Goal: Task Accomplishment & Management: Manage account settings

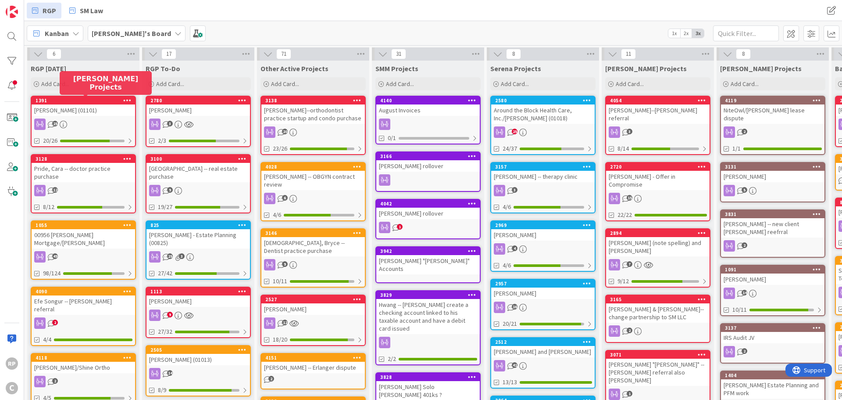
click at [313, 108] on div "[PERSON_NAME]--orthodontist practice startup and condo purchase" at bounding box center [313, 113] width 104 height 19
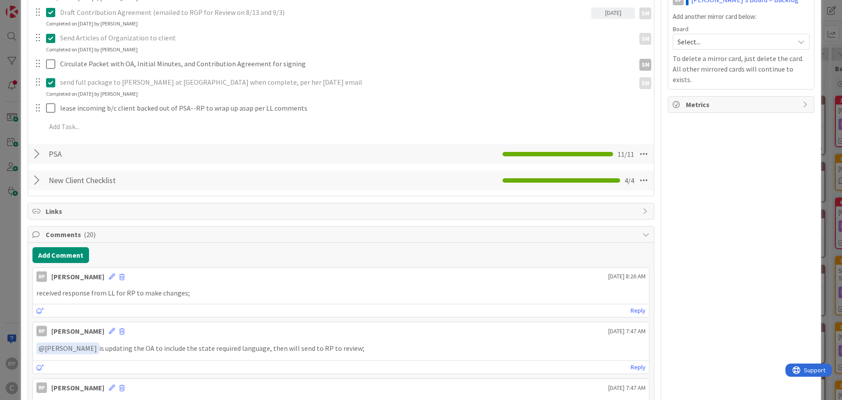
scroll to position [351, 0]
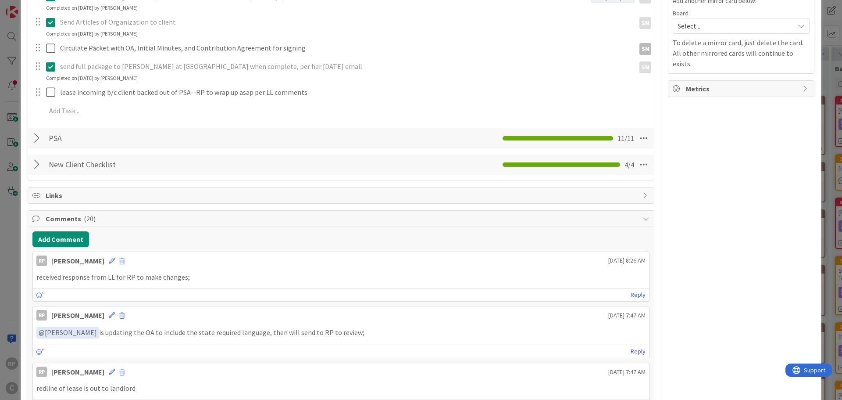
click at [65, 243] on button "Add Comment" at bounding box center [60, 239] width 57 height 16
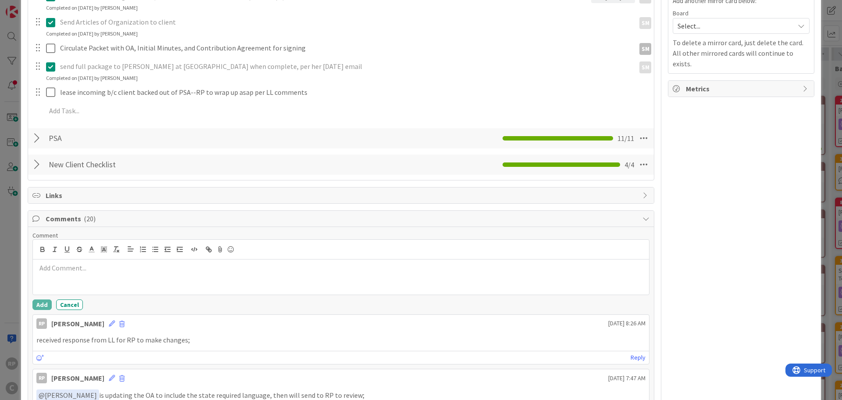
click at [70, 267] on p at bounding box center [340, 268] width 609 height 10
click at [45, 306] on button "Add" at bounding box center [41, 304] width 19 height 11
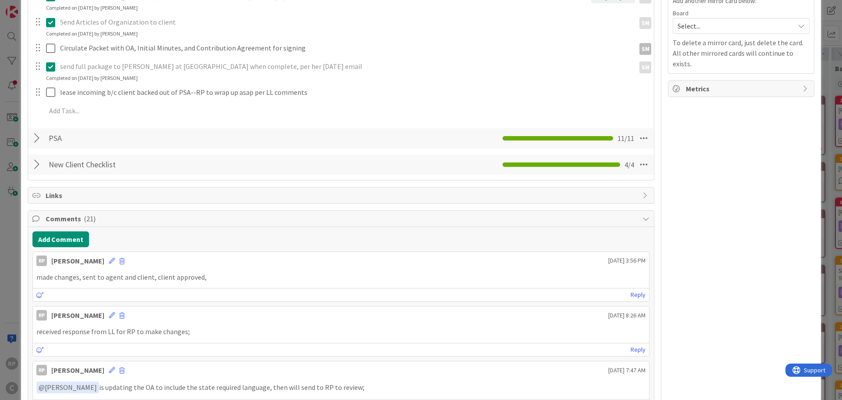
scroll to position [0, 0]
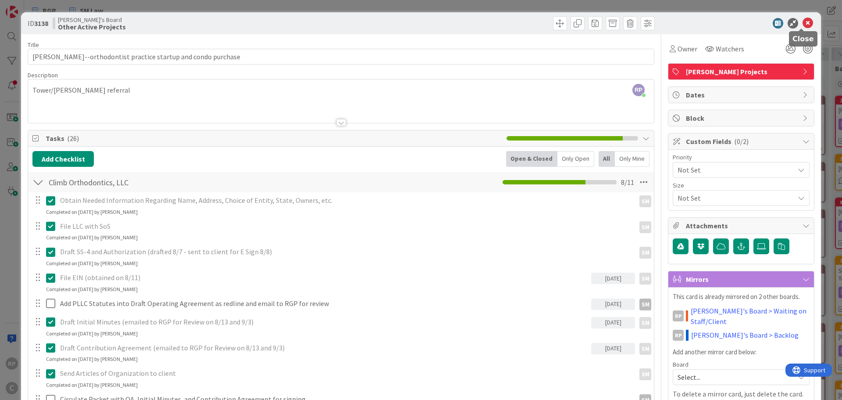
click at [803, 21] on icon at bounding box center [808, 23] width 11 height 11
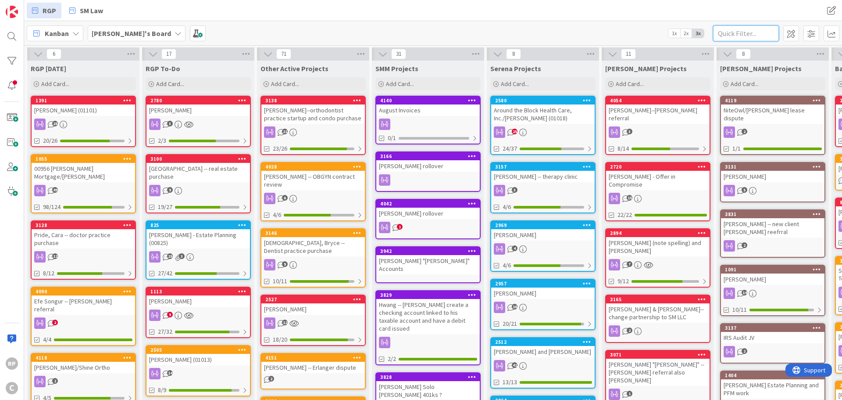
click at [735, 30] on input "text" at bounding box center [746, 33] width 66 height 16
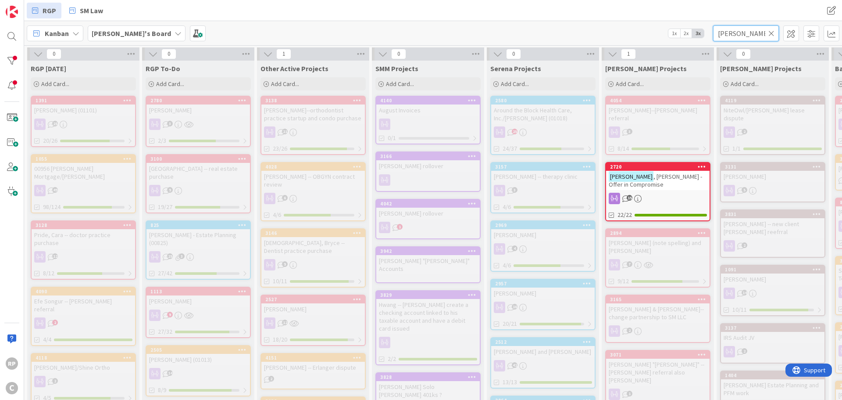
type input "[PERSON_NAME]"
click at [659, 164] on div "2720" at bounding box center [660, 167] width 100 height 6
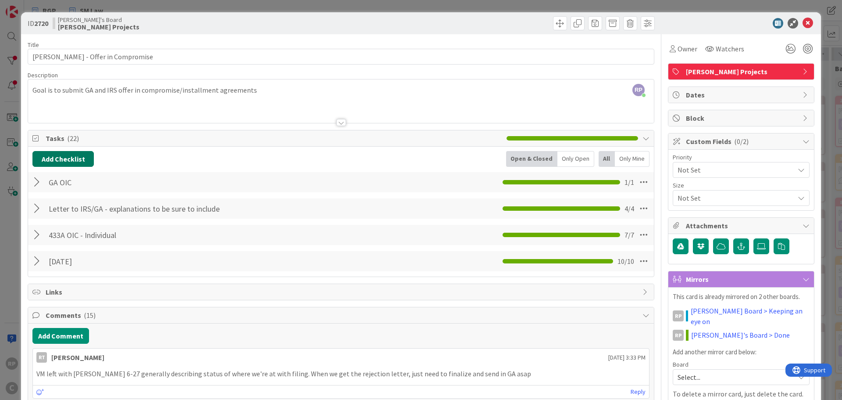
click at [74, 157] on button "Add Checklist" at bounding box center [62, 159] width 61 height 16
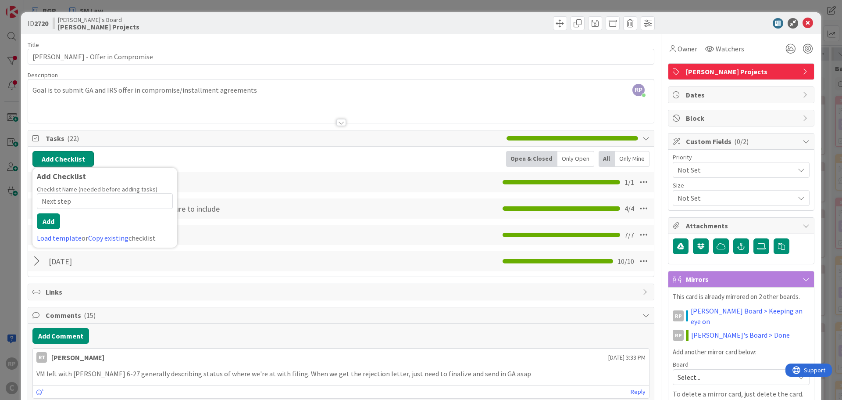
type input "Next steps"
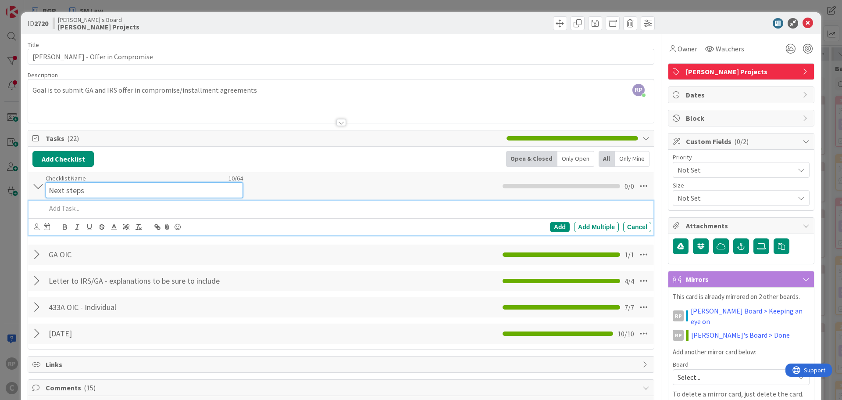
click at [90, 182] on input "Next steps" at bounding box center [144, 190] width 197 height 16
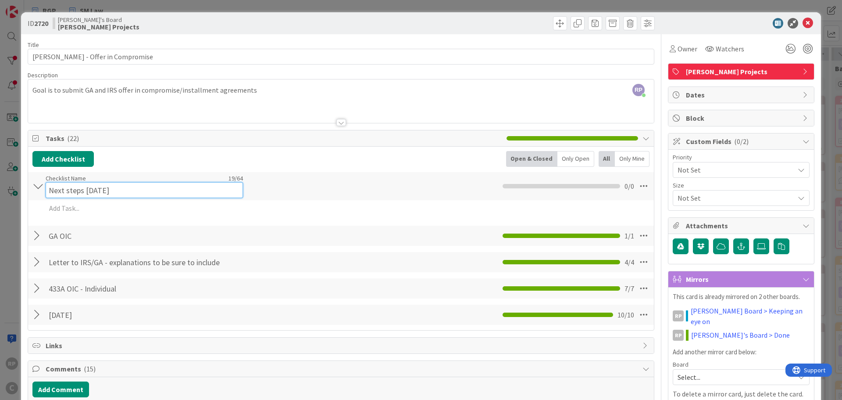
type input "Next steps [DATE]"
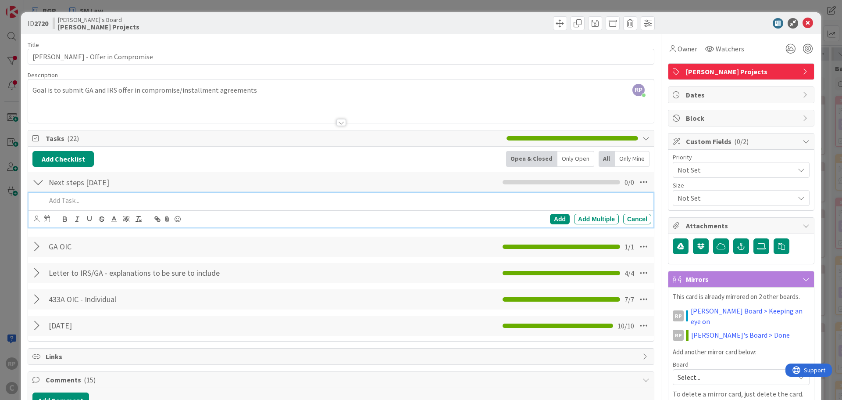
click at [82, 207] on div at bounding box center [347, 200] width 609 height 15
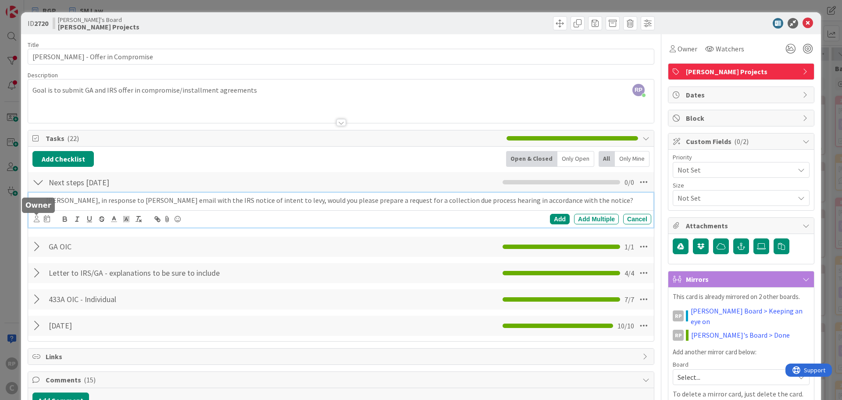
click at [39, 219] on icon at bounding box center [37, 218] width 6 height 7
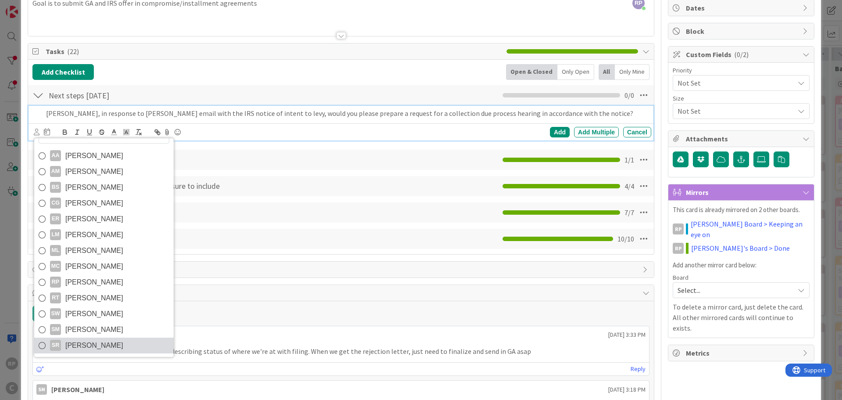
scroll to position [88, 0]
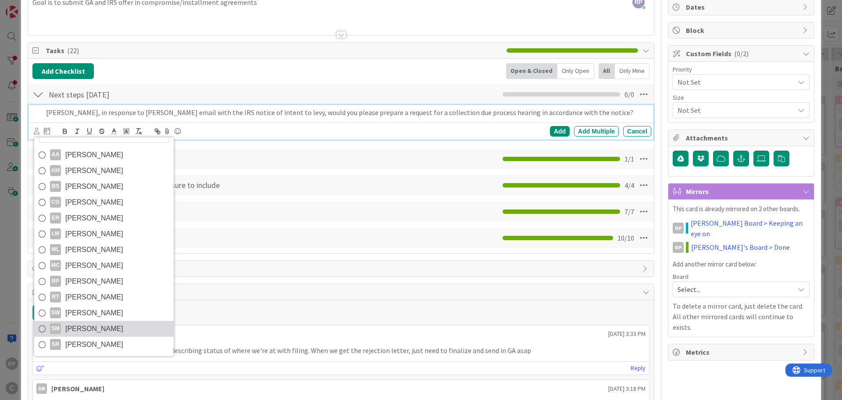
click at [85, 324] on span "[PERSON_NAME]" at bounding box center [94, 328] width 58 height 13
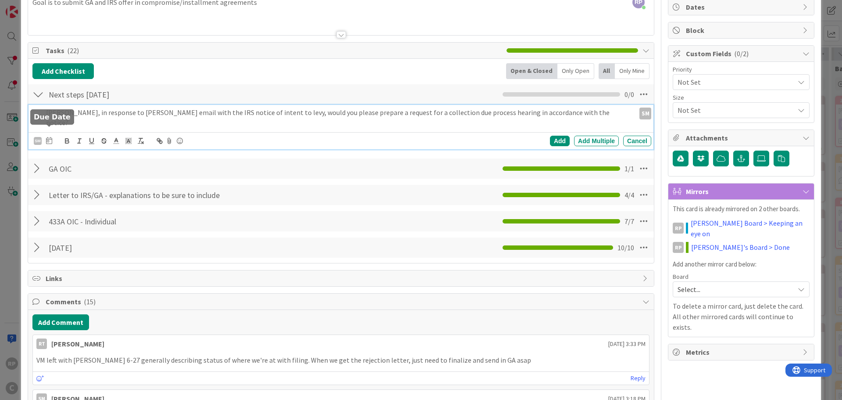
click at [49, 137] on icon at bounding box center [49, 140] width 6 height 7
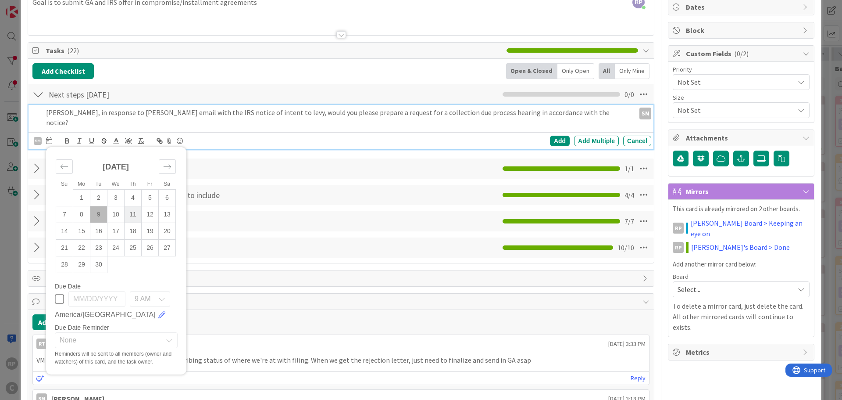
click at [134, 206] on td "11" at bounding box center [133, 214] width 17 height 17
click at [82, 334] on span "None" at bounding box center [109, 340] width 98 height 12
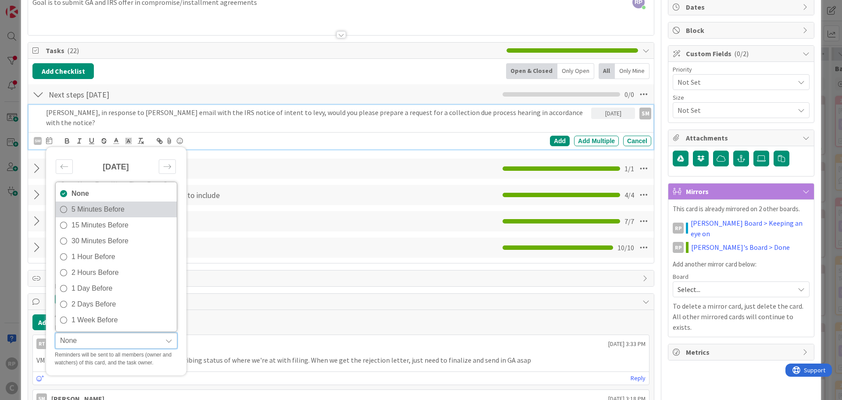
click at [88, 207] on link "5 Minutes Before" at bounding box center [116, 209] width 121 height 16
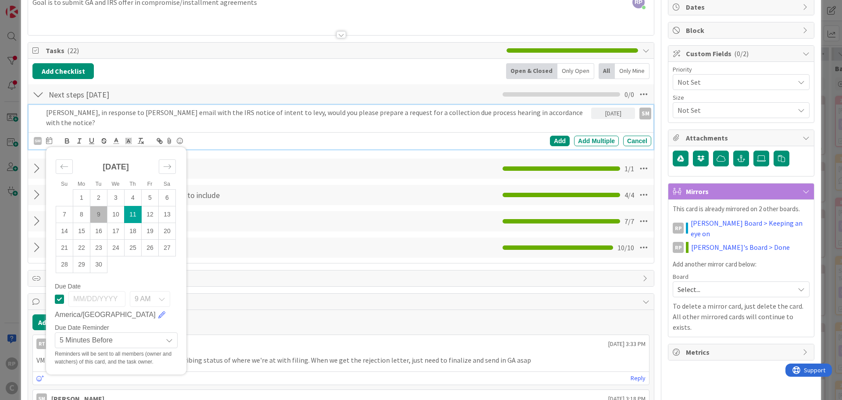
click at [312, 110] on p "[PERSON_NAME], in response to [PERSON_NAME] email with the IRS notice of intent…" at bounding box center [317, 117] width 542 height 20
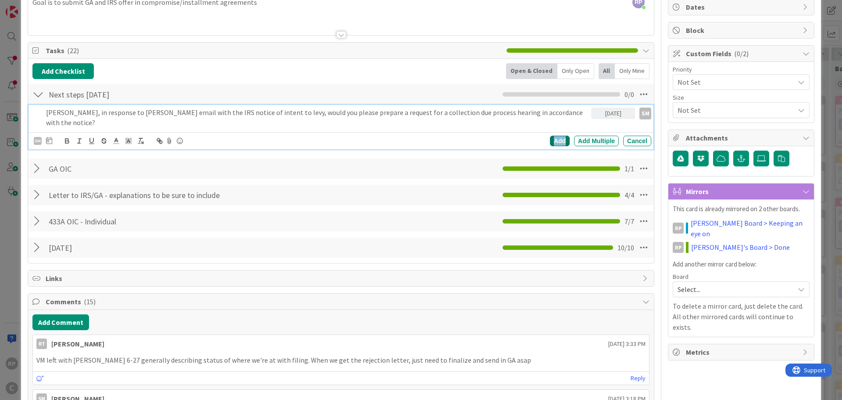
click at [552, 136] on div "Add" at bounding box center [560, 141] width 20 height 11
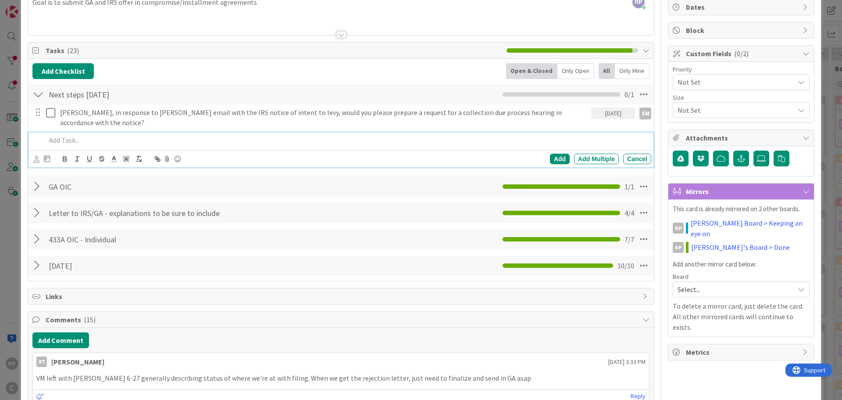
click at [89, 135] on p at bounding box center [347, 140] width 602 height 10
click at [103, 135] on p at bounding box center [347, 140] width 602 height 10
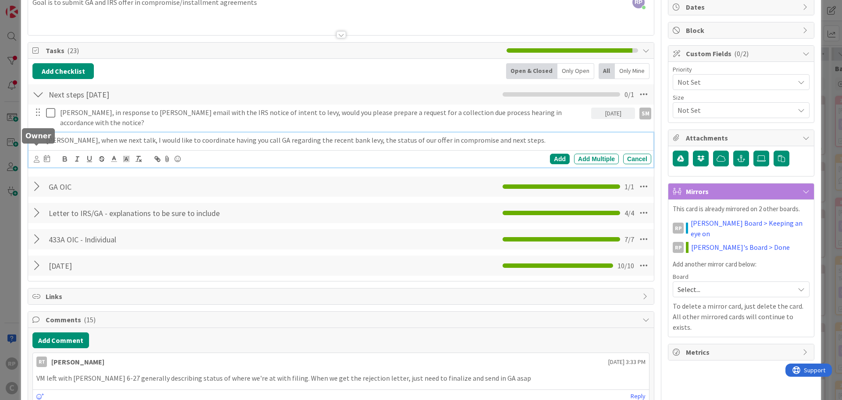
click at [34, 156] on icon at bounding box center [37, 159] width 6 height 7
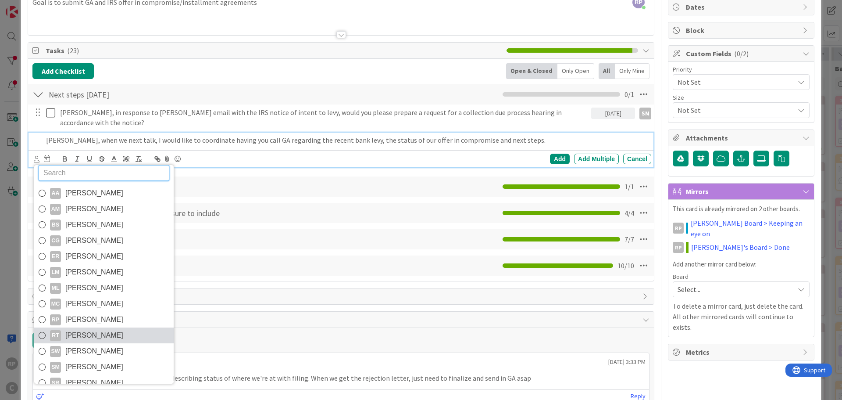
click at [82, 329] on span "[PERSON_NAME]" at bounding box center [94, 335] width 58 height 13
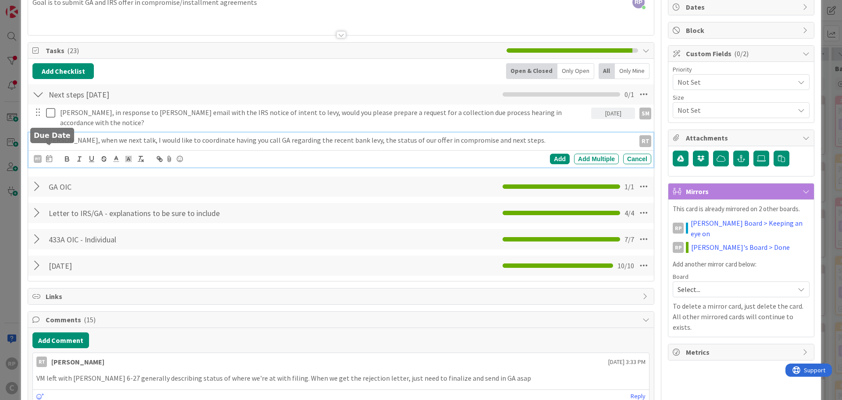
click at [47, 155] on icon at bounding box center [49, 158] width 6 height 7
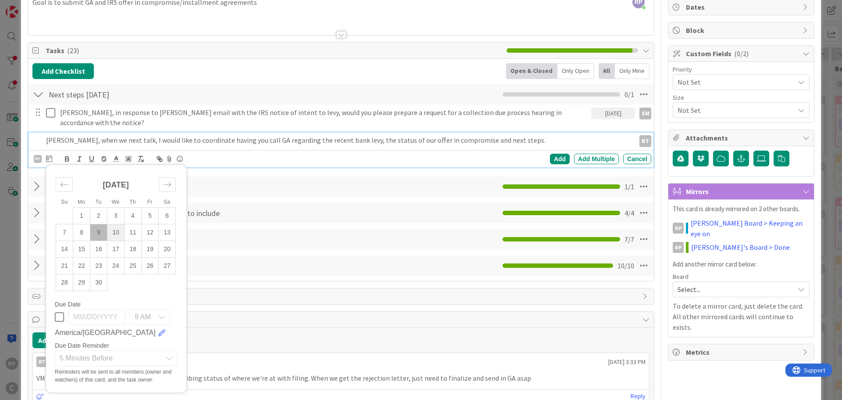
click at [109, 226] on td "10" at bounding box center [115, 232] width 17 height 17
click at [550, 154] on div "Add" at bounding box center [560, 159] width 20 height 11
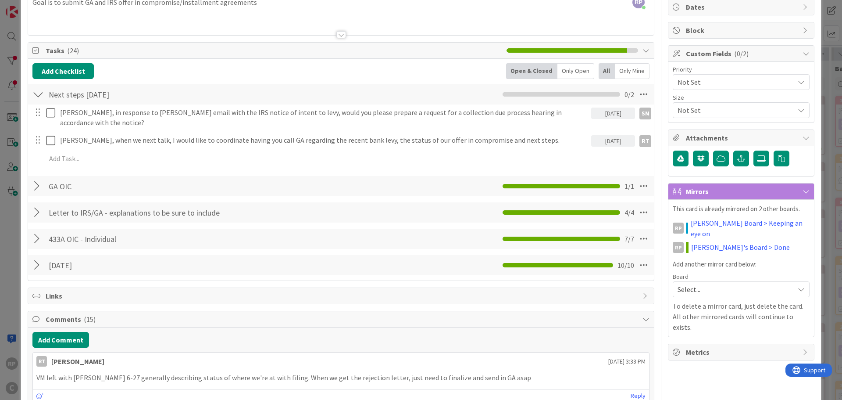
click at [610, 109] on div "[DATE]" at bounding box center [613, 112] width 44 height 11
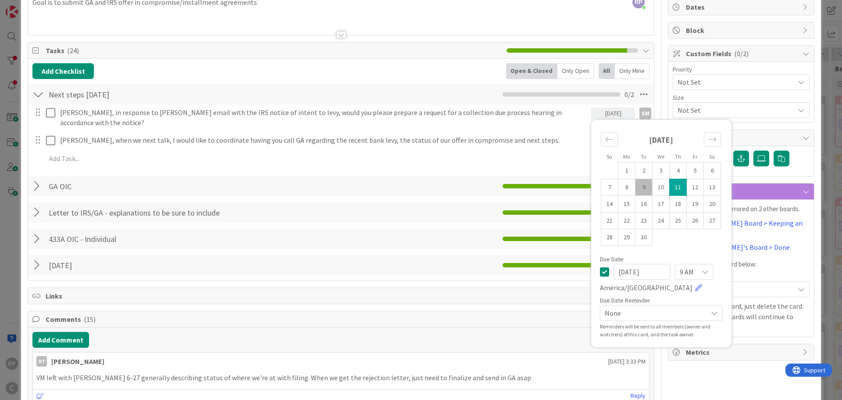
click at [619, 314] on span "None" at bounding box center [654, 313] width 98 height 12
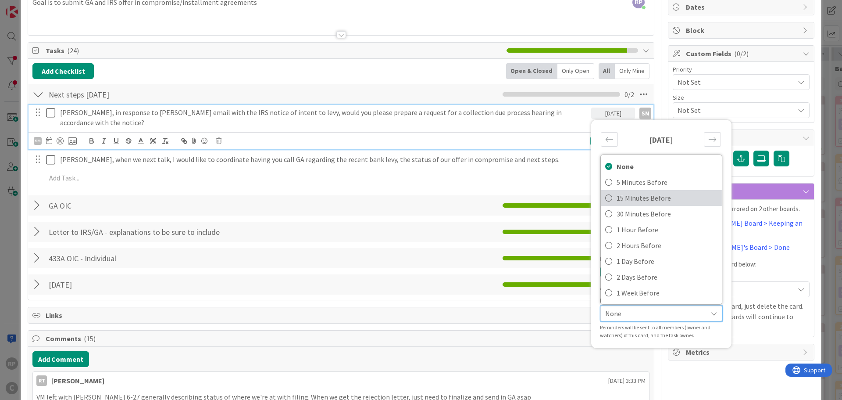
click at [630, 193] on span "15 Minutes Before" at bounding box center [667, 197] width 101 height 13
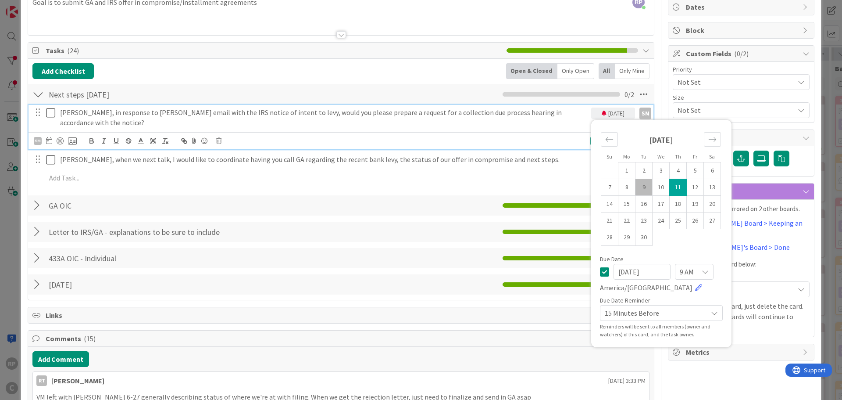
click at [520, 114] on p "[PERSON_NAME], in response to [PERSON_NAME] email with the IRS notice of intent…" at bounding box center [324, 117] width 528 height 20
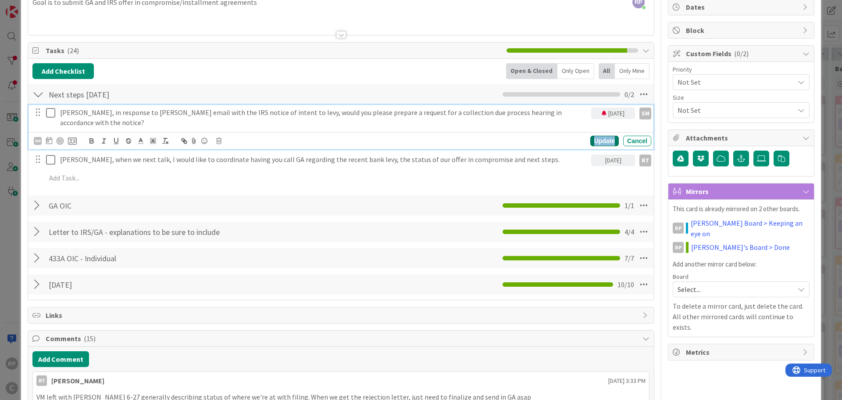
click at [601, 136] on div "Update" at bounding box center [604, 141] width 29 height 11
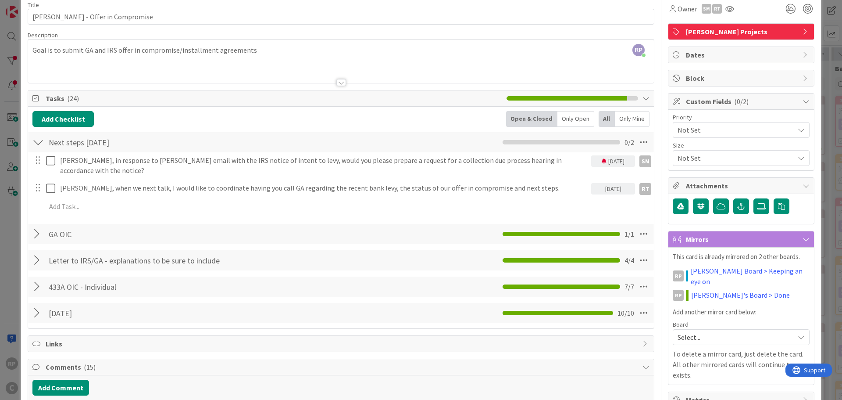
scroll to position [0, 0]
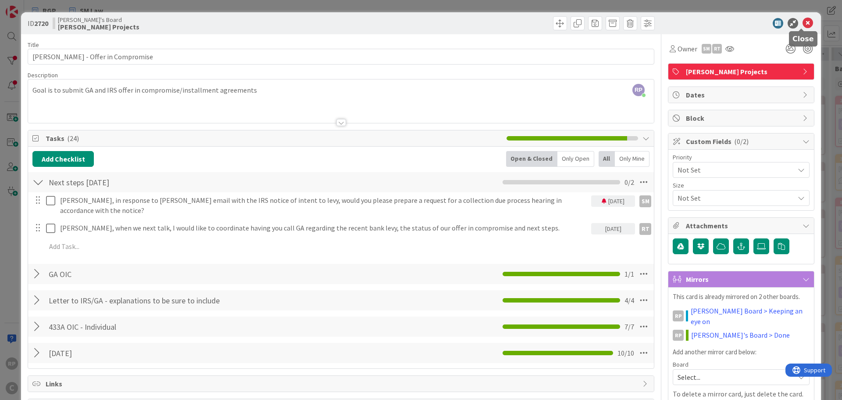
click at [804, 19] on icon at bounding box center [808, 23] width 11 height 11
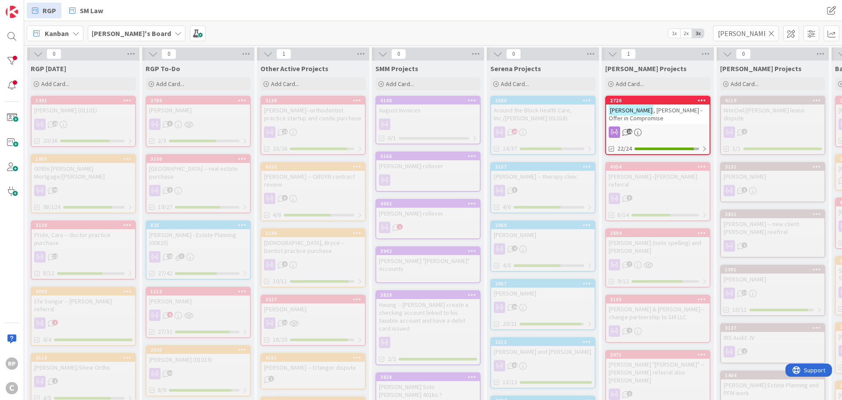
click at [772, 34] on icon at bounding box center [772, 33] width 6 height 8
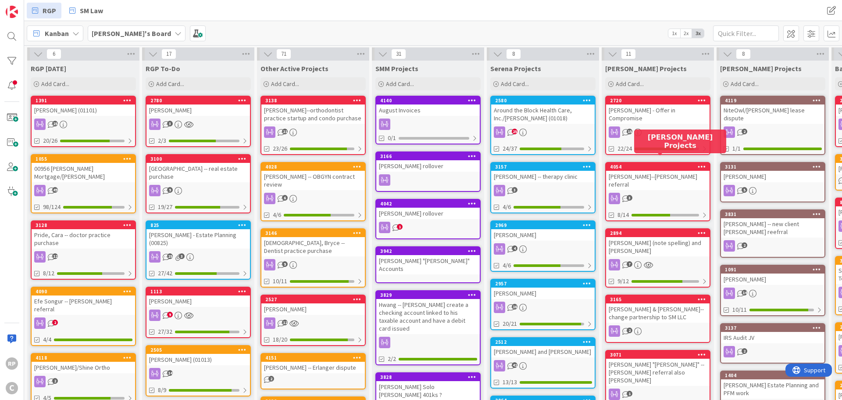
click at [634, 164] on div "4054" at bounding box center [660, 167] width 100 height 6
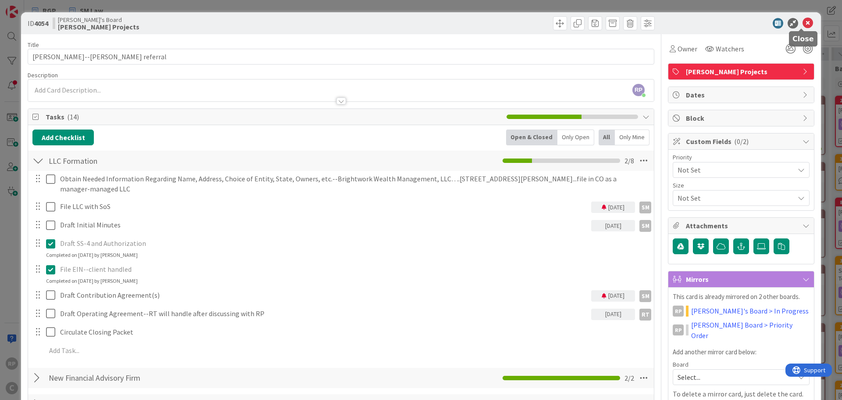
click at [803, 21] on icon at bounding box center [808, 23] width 11 height 11
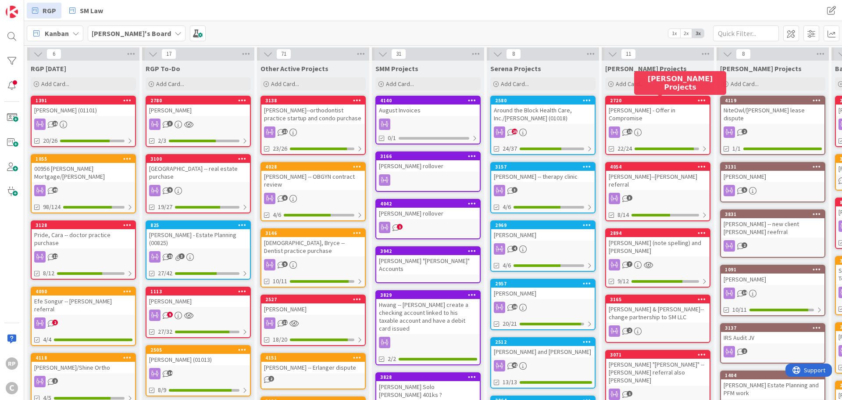
click at [662, 102] on div "2720" at bounding box center [660, 100] width 100 height 6
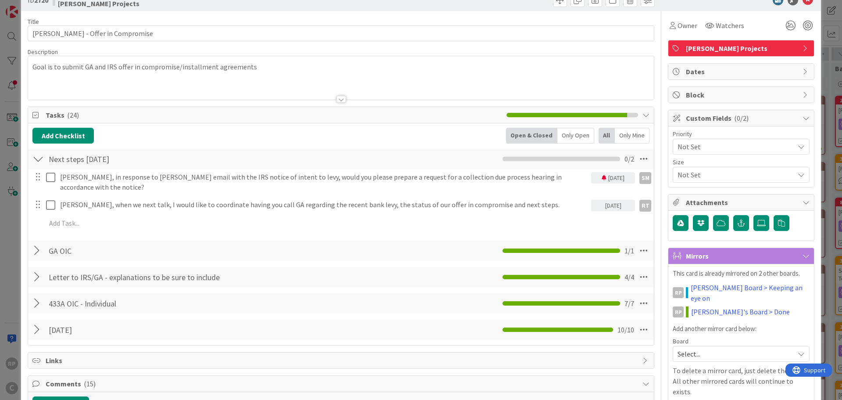
scroll to position [44, 0]
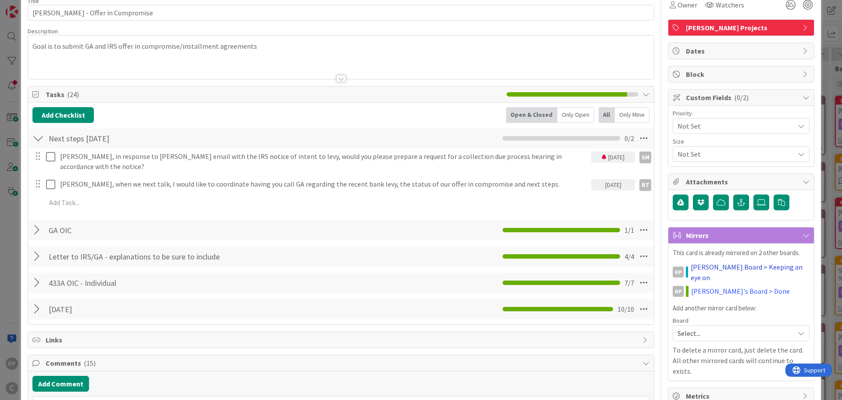
click at [735, 270] on link "[PERSON_NAME] Board > Keeping an eye on" at bounding box center [750, 271] width 119 height 21
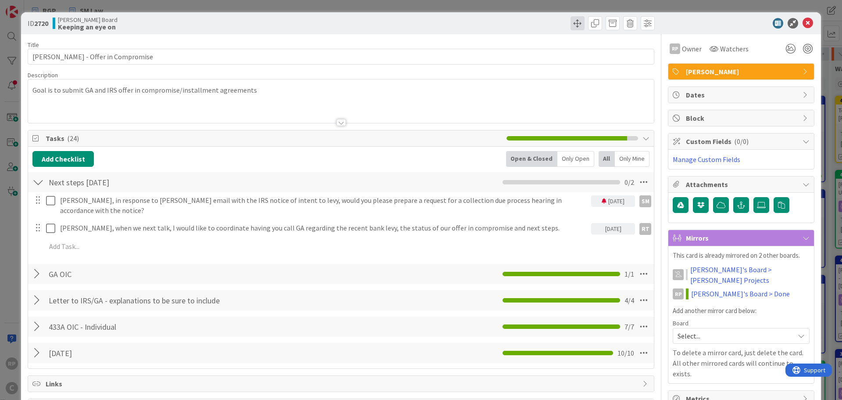
click at [574, 21] on span at bounding box center [578, 23] width 14 height 14
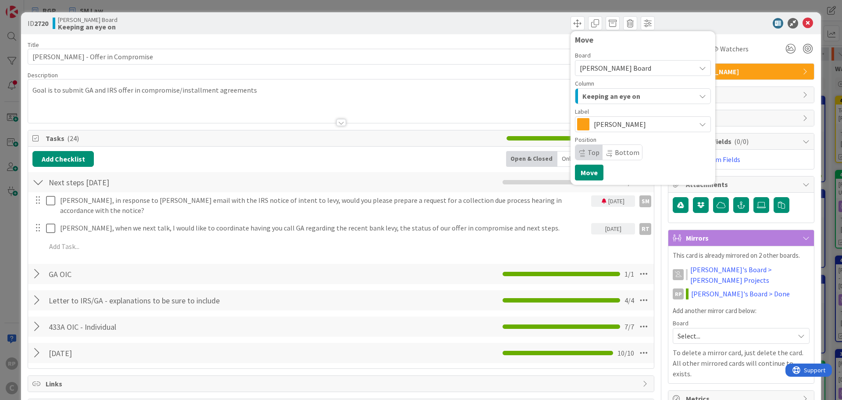
drag, startPoint x: 601, startPoint y: 106, endPoint x: 599, endPoint y: 101, distance: 5.3
click at [601, 105] on div "Board [PERSON_NAME] Board Column Keeping an eye on Label [PERSON_NAME] Position…" at bounding box center [643, 106] width 136 height 108
click at [599, 101] on span "Keeping an eye on" at bounding box center [612, 95] width 58 height 11
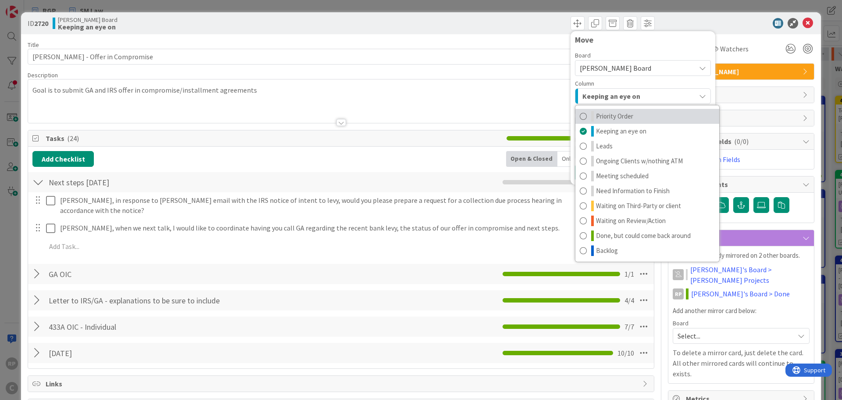
click at [605, 116] on span "Priority Order" at bounding box center [614, 116] width 37 height 11
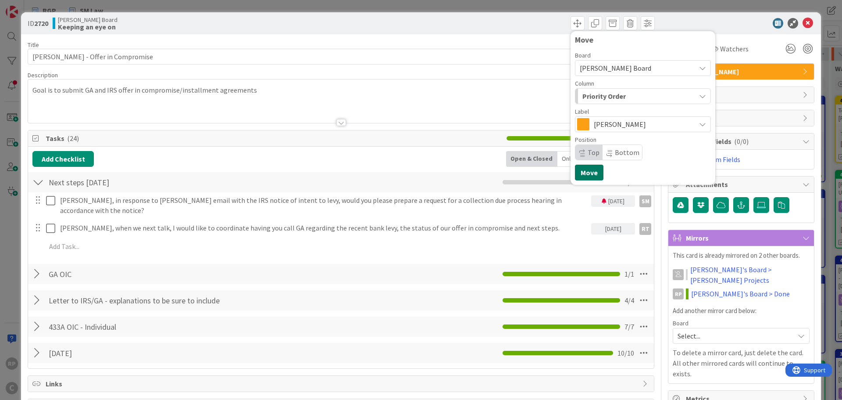
click at [585, 172] on button "Move" at bounding box center [589, 172] width 29 height 16
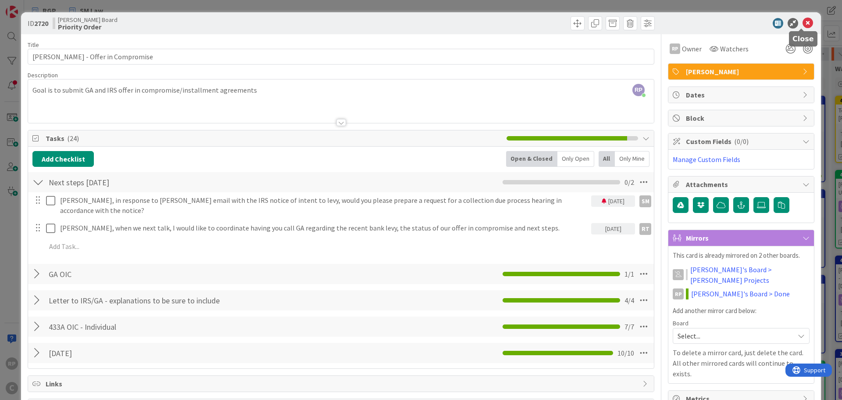
click at [803, 23] on icon at bounding box center [808, 23] width 11 height 11
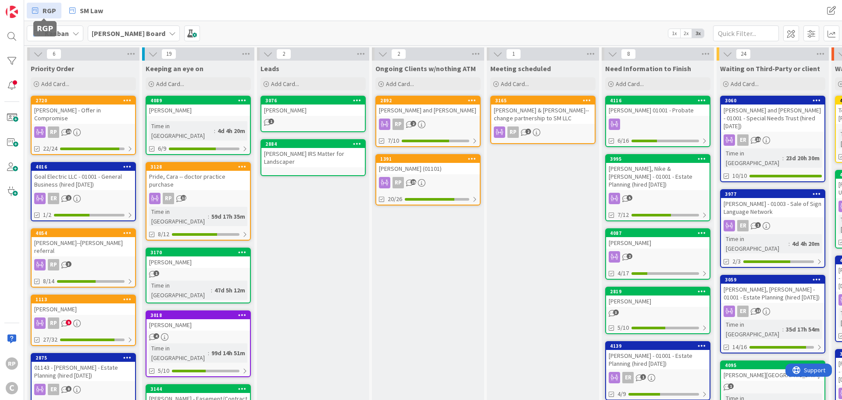
click at [51, 11] on span "RGP" at bounding box center [50, 10] width 14 height 11
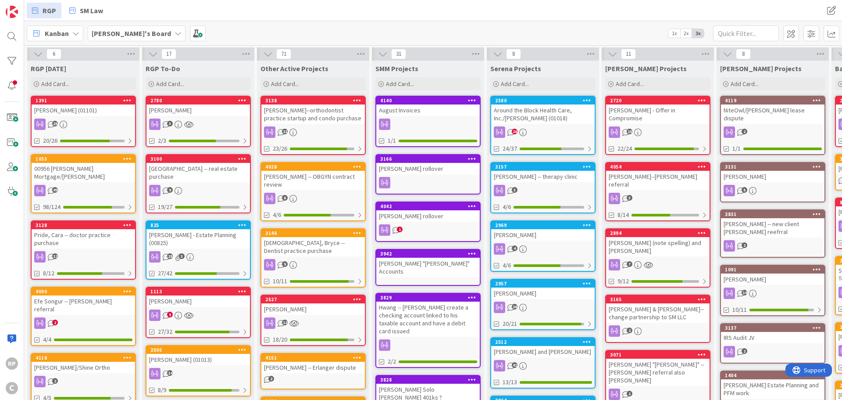
click at [671, 105] on div "[PERSON_NAME] - Offer in Compromise" at bounding box center [658, 113] width 104 height 19
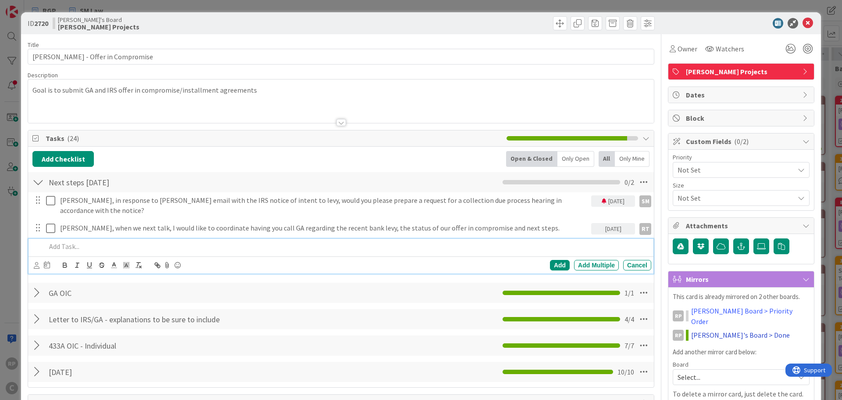
click at [726, 329] on link "[PERSON_NAME]'s Board > Done" at bounding box center [740, 334] width 99 height 11
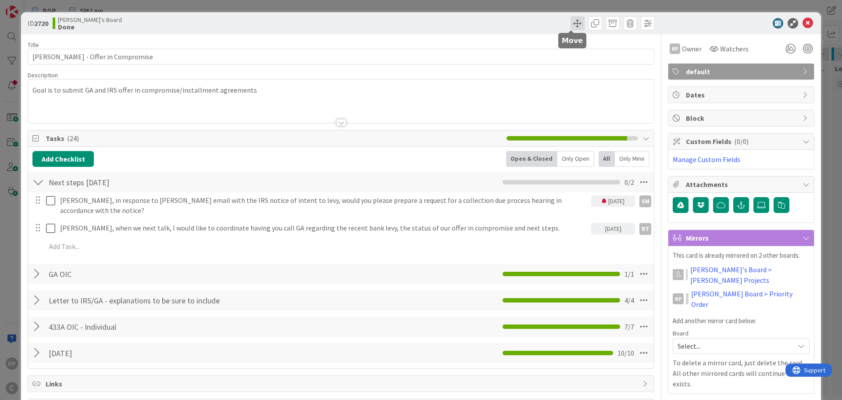
click at [576, 25] on span at bounding box center [578, 23] width 14 height 14
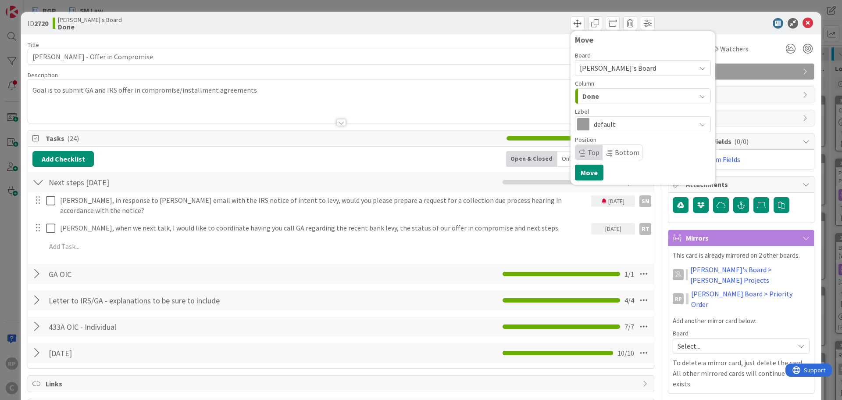
click at [594, 97] on div "Done" at bounding box center [637, 96] width 115 height 14
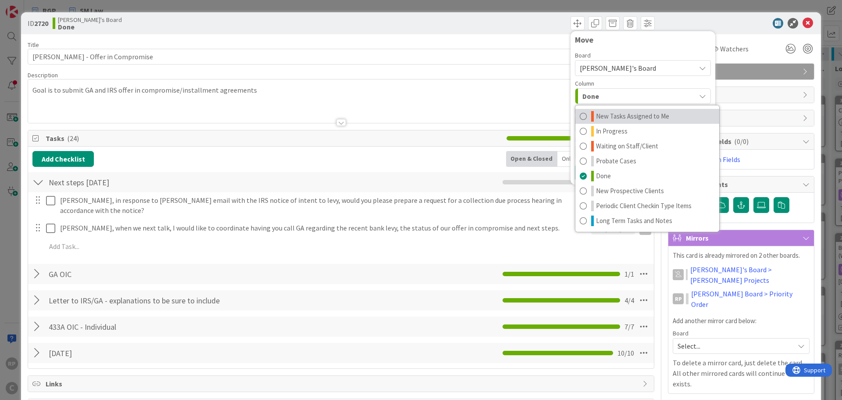
click at [600, 109] on link "New Tasks Assigned to Me" at bounding box center [648, 116] width 144 height 15
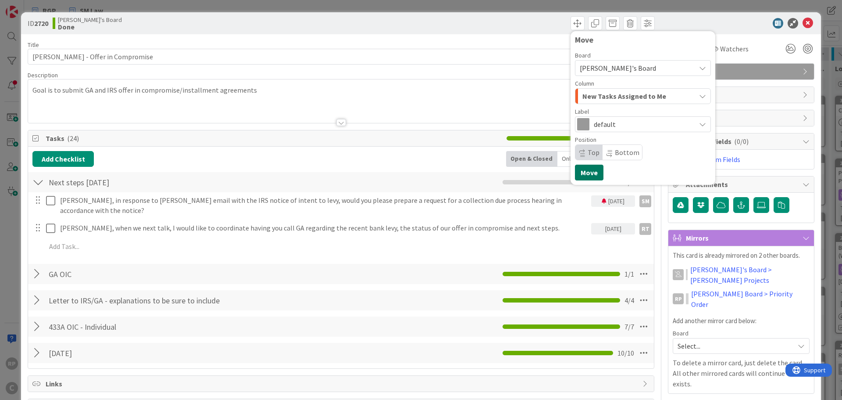
click at [583, 178] on button "Move" at bounding box center [589, 172] width 29 height 16
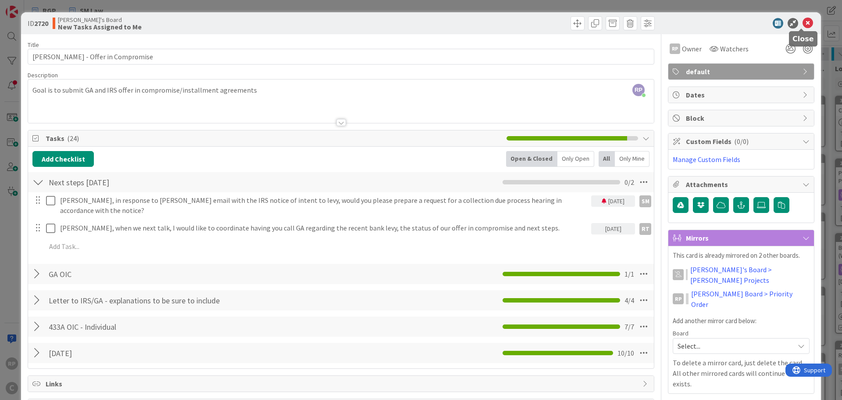
click at [805, 21] on icon at bounding box center [808, 23] width 11 height 11
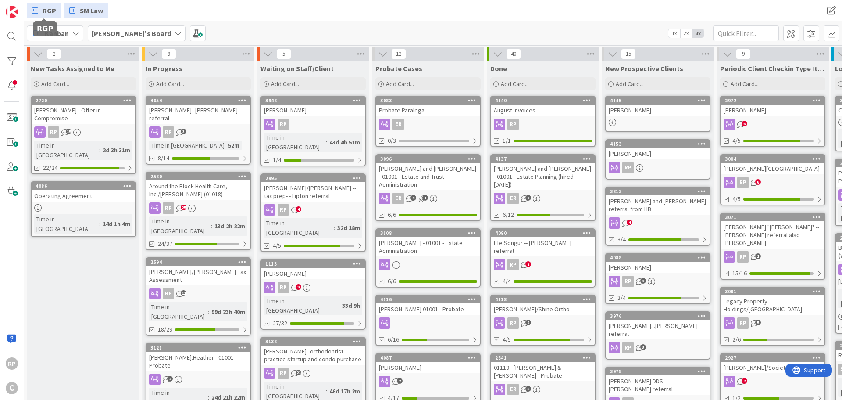
click at [56, 10] on link "RGP" at bounding box center [44, 11] width 35 height 16
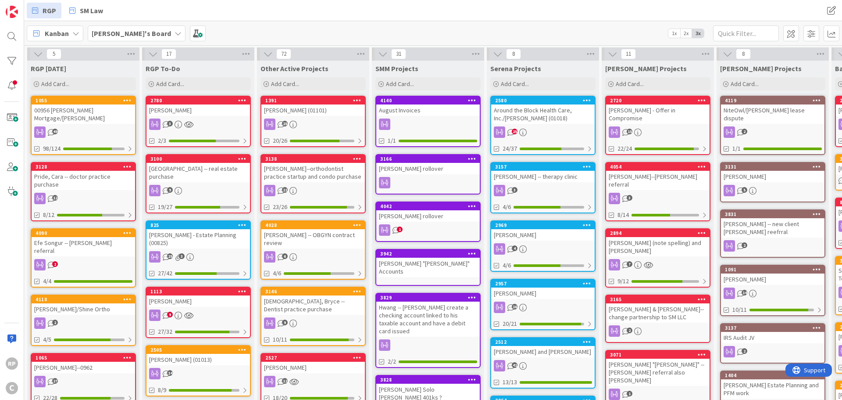
click at [308, 104] on div "1391" at bounding box center [313, 101] width 104 height 8
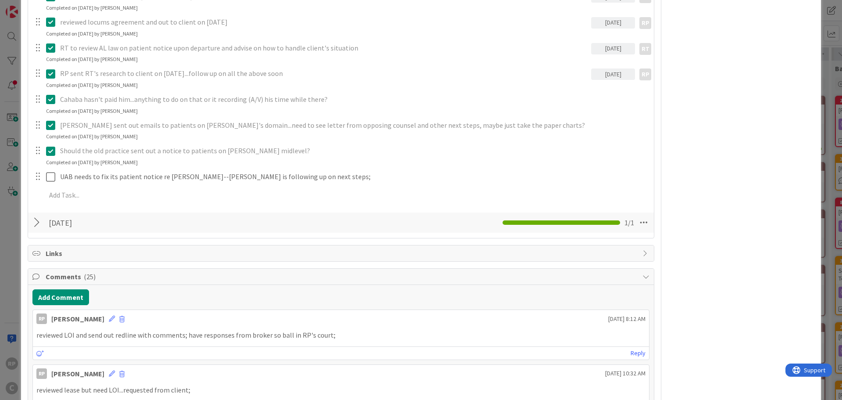
scroll to position [702, 0]
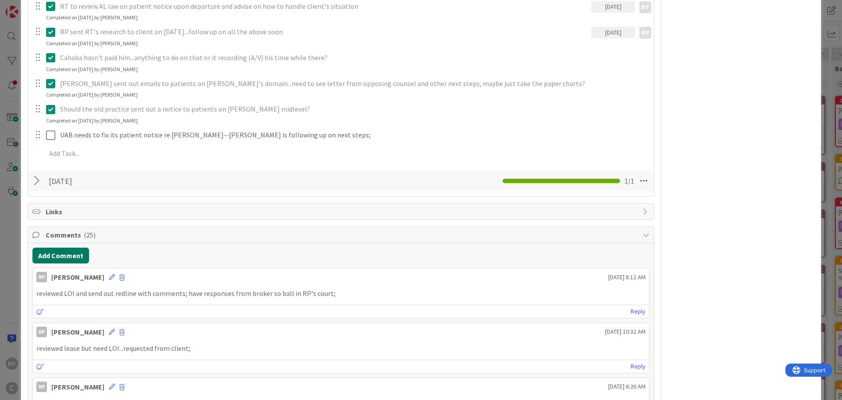
click at [61, 260] on button "Add Comment" at bounding box center [60, 255] width 57 height 16
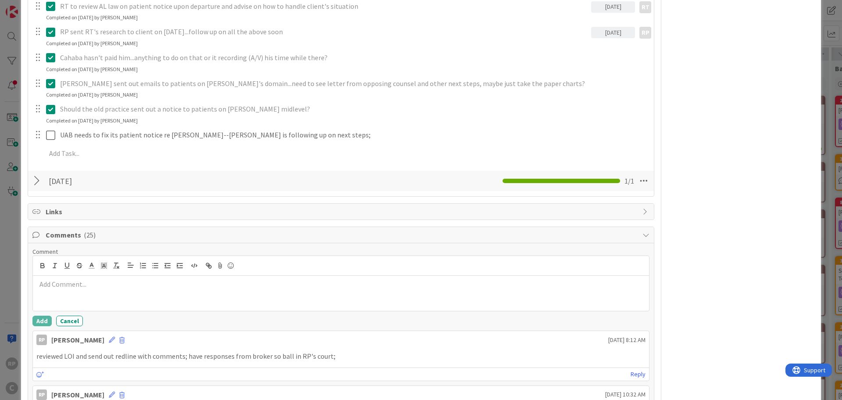
click at [67, 285] on p at bounding box center [340, 284] width 609 height 10
click at [197, 280] on p "awaiting broker response on lease and then wrap up readline;" at bounding box center [340, 284] width 609 height 10
click at [48, 321] on button "Add" at bounding box center [41, 320] width 19 height 11
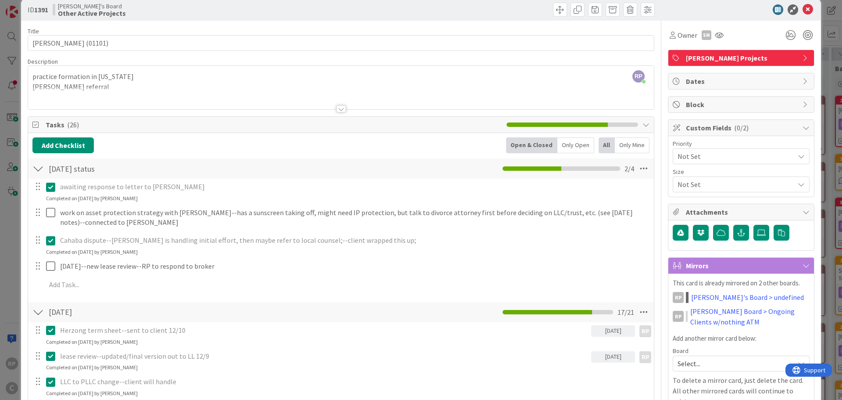
scroll to position [0, 0]
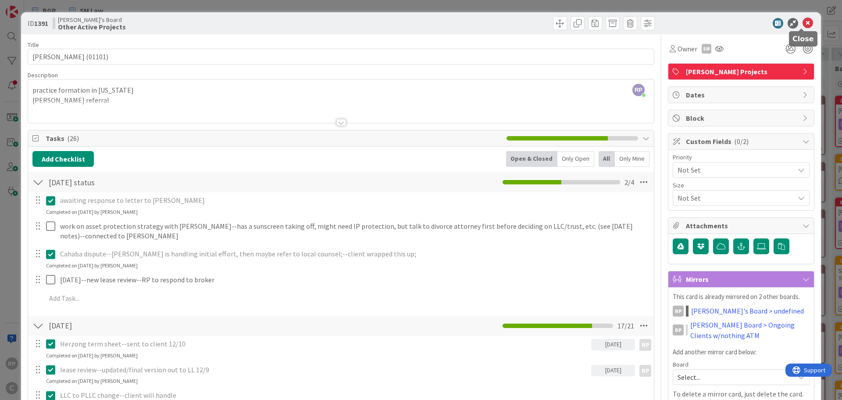
click at [803, 19] on icon at bounding box center [808, 23] width 11 height 11
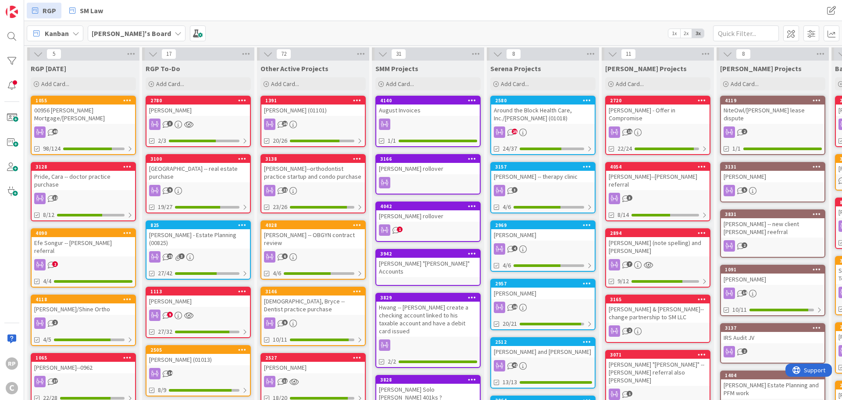
click at [114, 126] on div "49" at bounding box center [84, 131] width 104 height 11
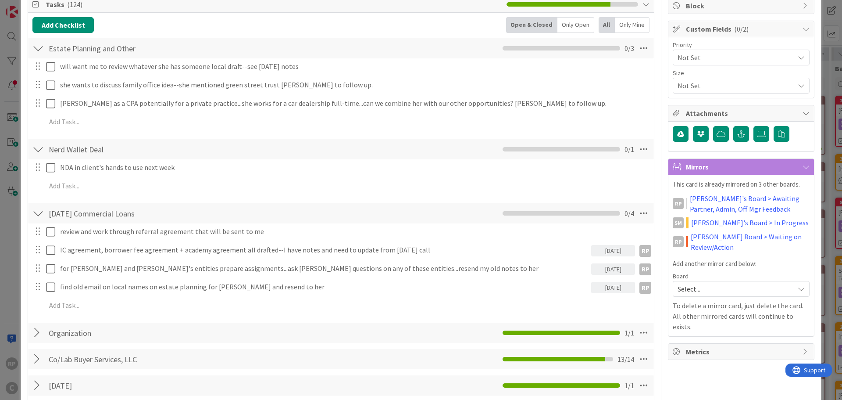
scroll to position [175, 0]
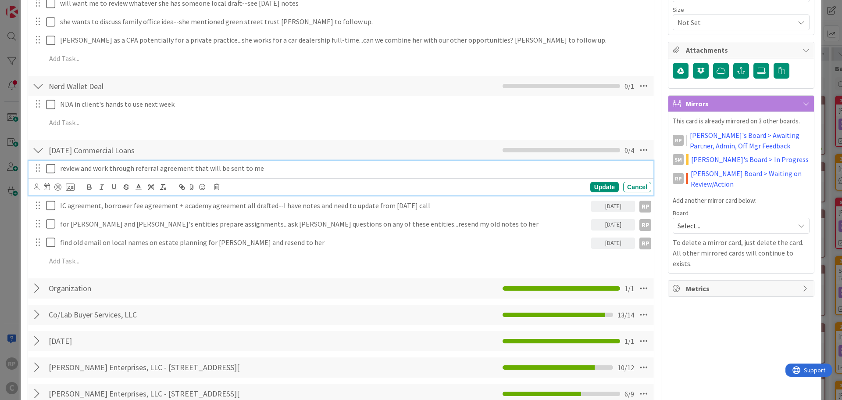
click at [271, 170] on p "review and work through referral agreement that will be sent to me" at bounding box center [354, 168] width 588 height 10
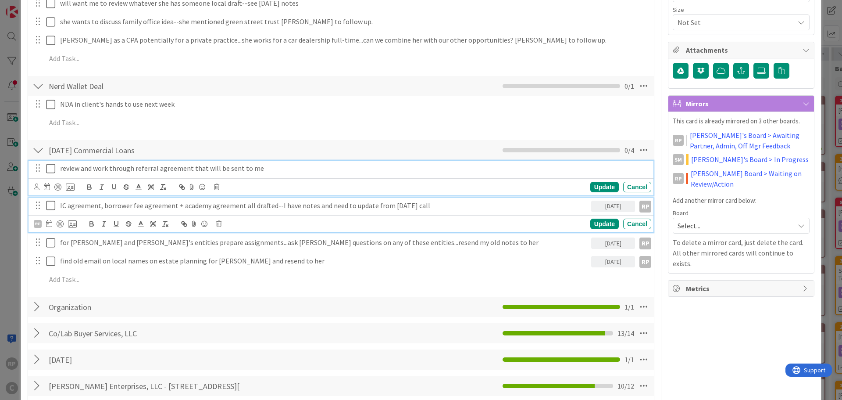
click at [147, 204] on p "IC agreement, borrower fee agreement + academy agreement all drafted--I have no…" at bounding box center [324, 205] width 528 height 10
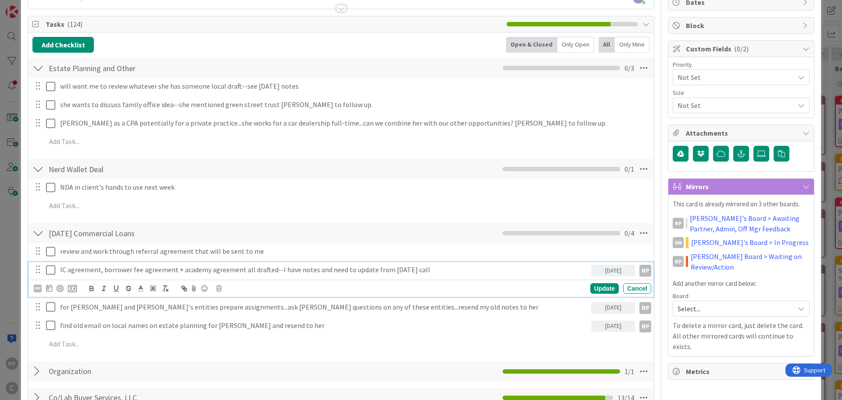
scroll to position [113, 0]
